Goal: Information Seeking & Learning: Compare options

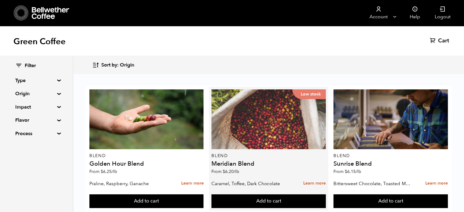
click div "Low stock"
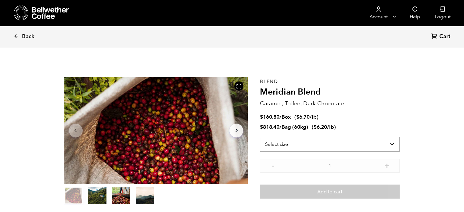
scroll to position [265, 325]
click at [289, 148] on select "Select size Bag (60kg) (132 lbs) Box (24 lbs)" at bounding box center [330, 144] width 140 height 15
select select "bag-3"
click at [260, 137] on select "Select size Bag (60kg) (132 lbs) Box (24 lbs)" at bounding box center [330, 144] width 140 height 15
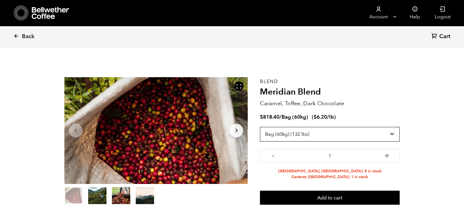
scroll to position [36, 0]
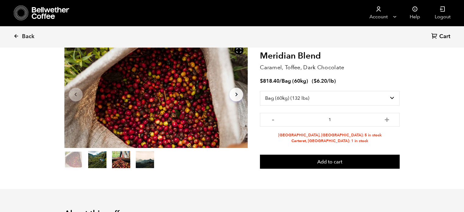
click at [102, 161] on button "item 1" at bounding box center [97, 160] width 18 height 17
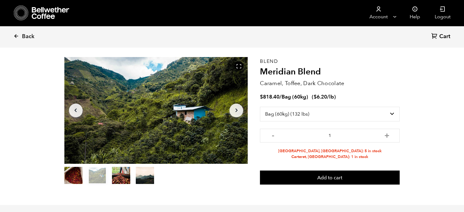
scroll to position [20, 0]
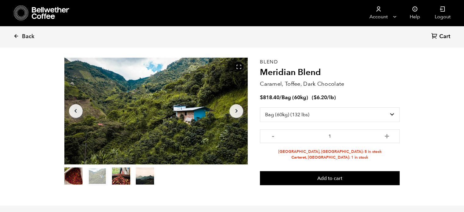
click at [121, 176] on button "item 2" at bounding box center [121, 177] width 18 height 17
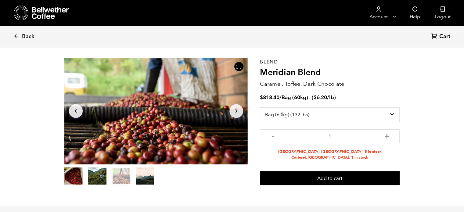
click at [150, 179] on button "item 3" at bounding box center [145, 177] width 18 height 17
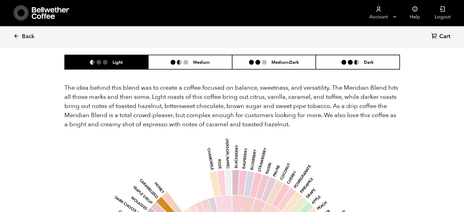
scroll to position [362, 0]
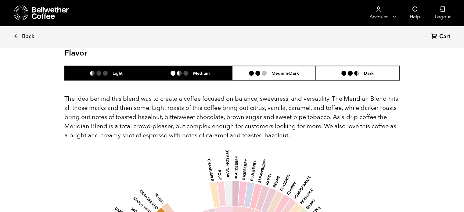
click at [168, 66] on li "Medium" at bounding box center [190, 73] width 84 height 14
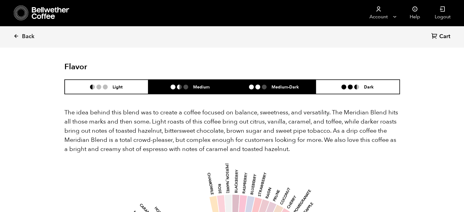
click at [261, 80] on li "Medium-Dark" at bounding box center [274, 87] width 84 height 14
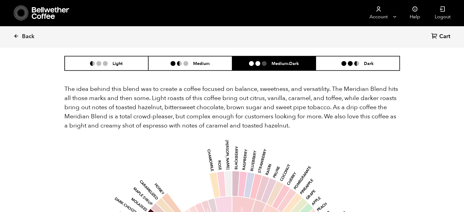
scroll to position [370, 0]
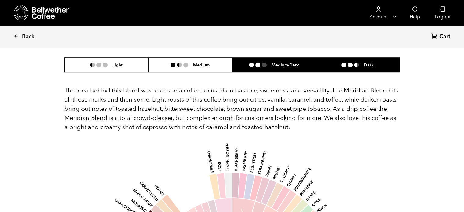
click at [336, 58] on li "Dark" at bounding box center [358, 65] width 84 height 14
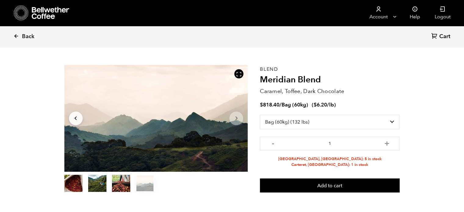
scroll to position [0, 0]
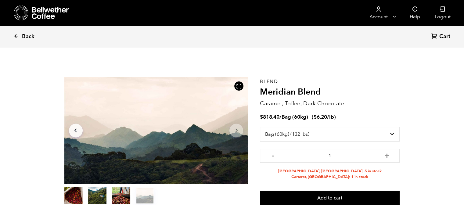
click at [28, 34] on span "Back" at bounding box center [28, 36] width 13 height 7
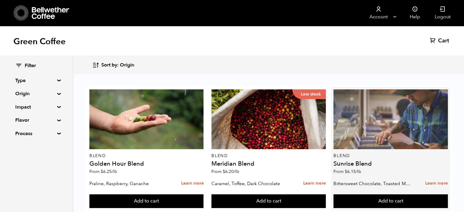
click at [352, 107] on div at bounding box center [391, 119] width 114 height 60
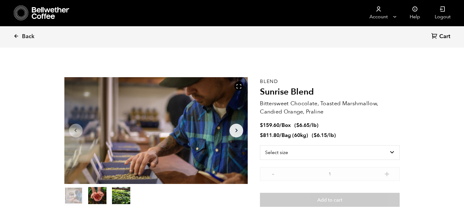
scroll to position [265, 325]
click at [101, 203] on button "item 1" at bounding box center [97, 196] width 18 height 17
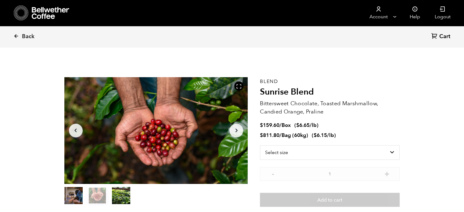
click at [121, 197] on button "item 2" at bounding box center [121, 196] width 18 height 17
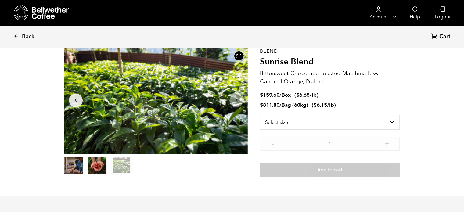
scroll to position [0, 0]
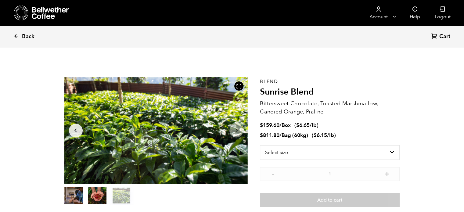
click at [26, 38] on span "Back" at bounding box center [28, 36] width 13 height 7
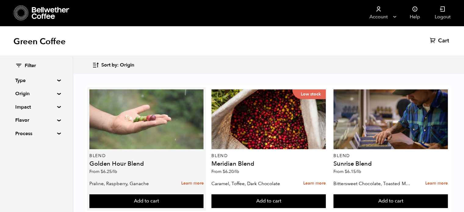
scroll to position [2, 0]
click at [144, 126] on div at bounding box center [146, 119] width 114 height 60
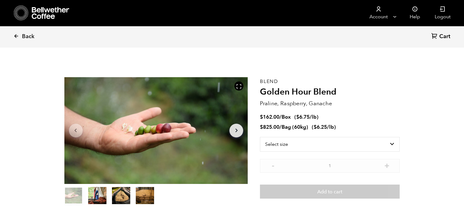
click at [90, 200] on button "item 1" at bounding box center [97, 196] width 18 height 17
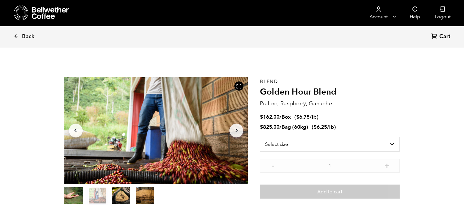
click at [122, 202] on button "item 2" at bounding box center [121, 196] width 18 height 17
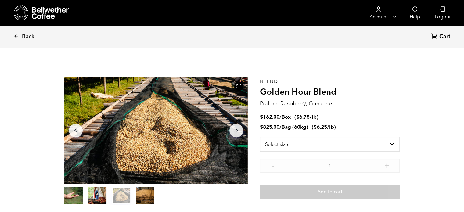
click at [139, 197] on button "item 3" at bounding box center [145, 196] width 18 height 17
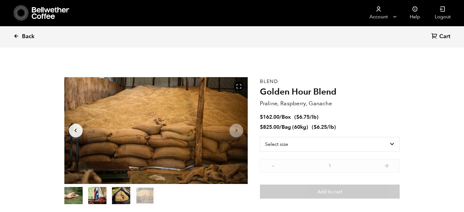
click at [26, 36] on span "Back" at bounding box center [28, 36] width 13 height 7
